Goal: Check status: Check status

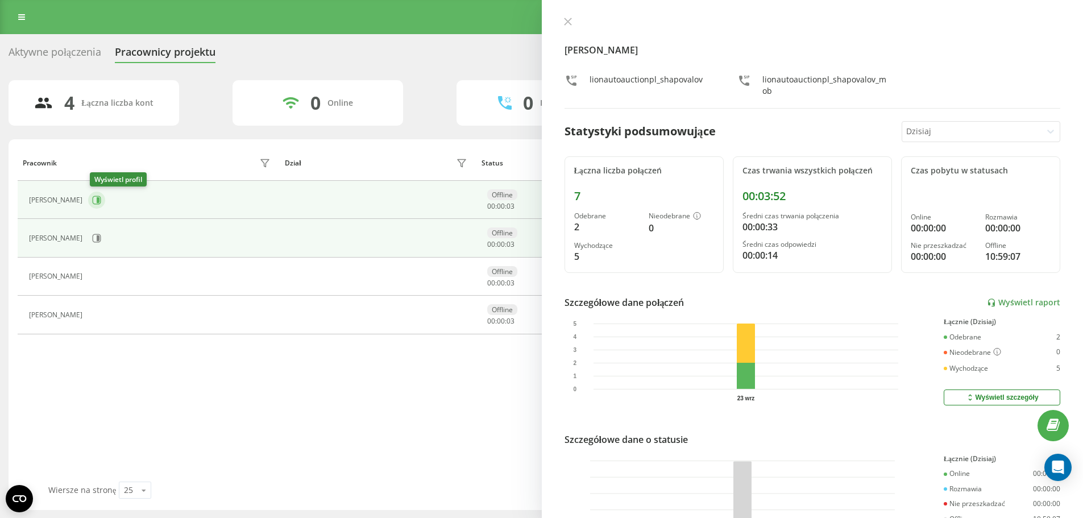
click at [97, 200] on icon at bounding box center [96, 200] width 9 height 9
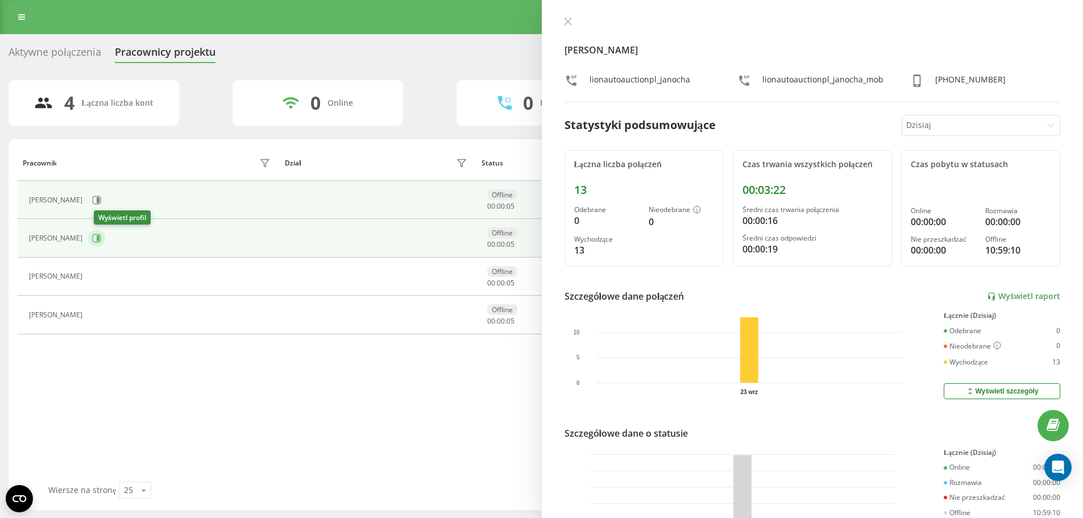
click at [101, 242] on icon at bounding box center [96, 238] width 9 height 9
